Goal: Information Seeking & Learning: Learn about a topic

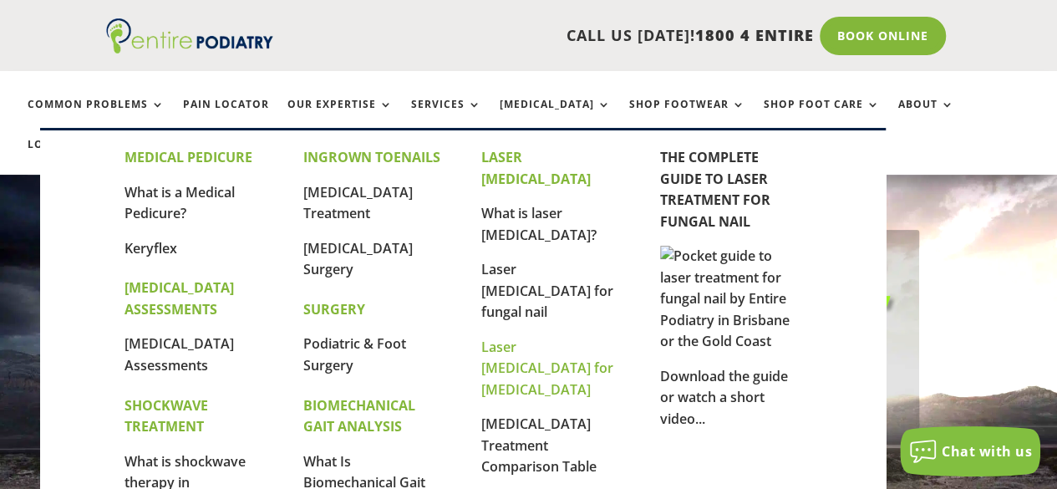
click at [511, 337] on link "Laser [MEDICAL_DATA] for [MEDICAL_DATA]" at bounding box center [547, 367] width 132 height 61
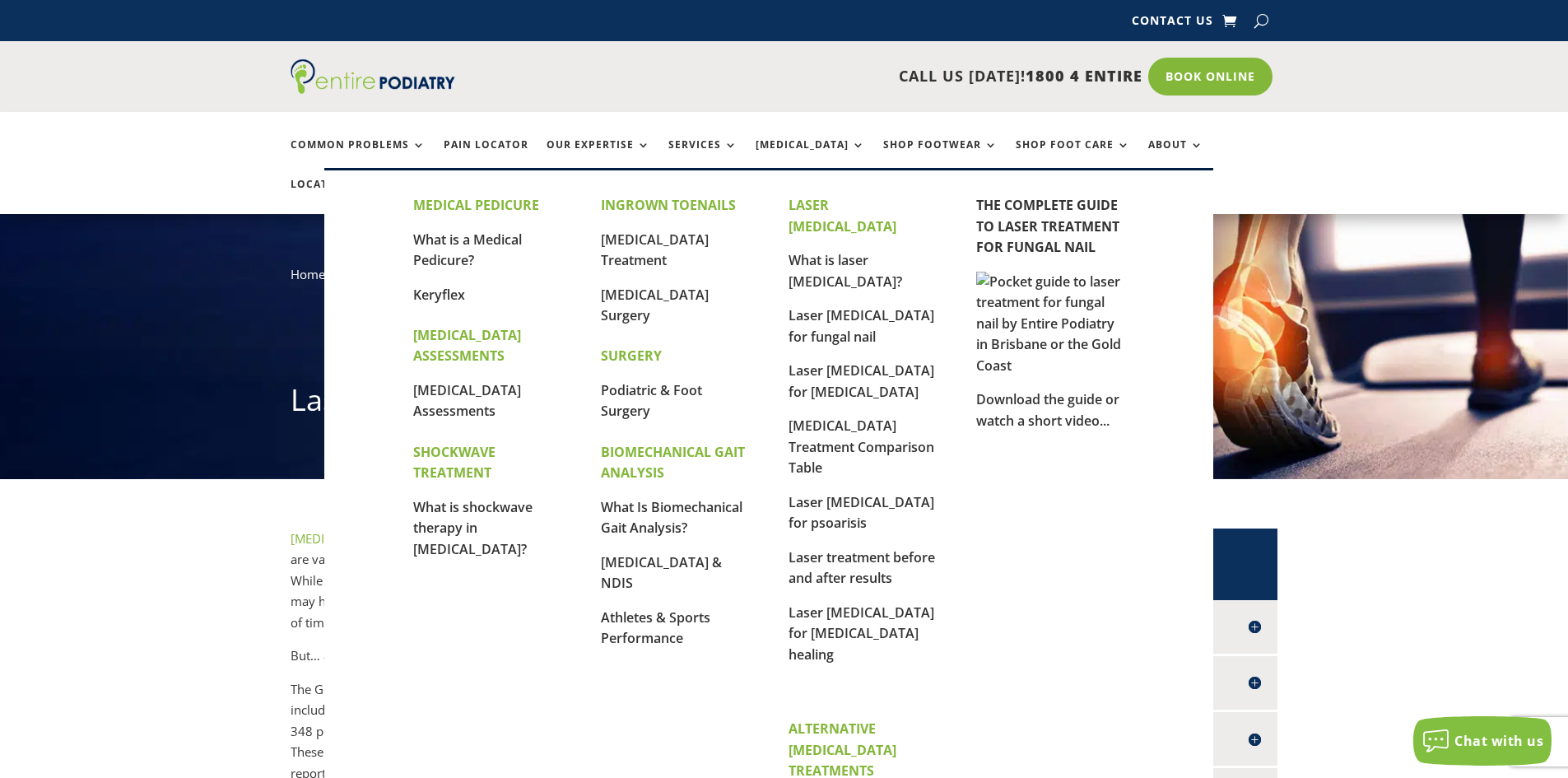
click at [911, 481] on p "Laser treatment before and after results" at bounding box center [862, 575] width 148 height 55
click at [864, 481] on p "Laser treatment before and after results" at bounding box center [862, 575] width 148 height 55
click at [849, 481] on link "Laser treatment before and after results" at bounding box center [861, 568] width 147 height 39
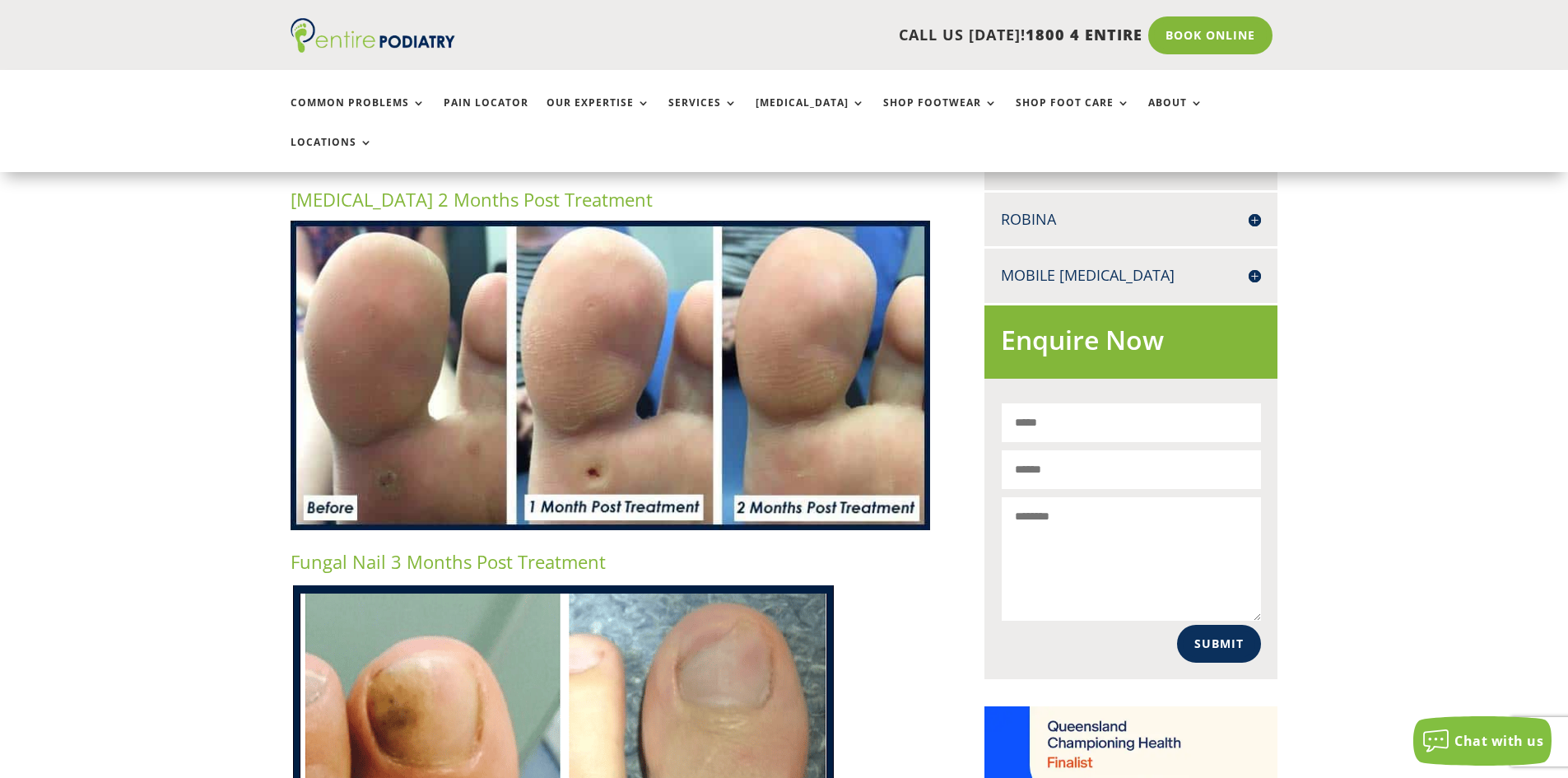
scroll to position [791, 0]
